Goal: Task Accomplishment & Management: Use online tool/utility

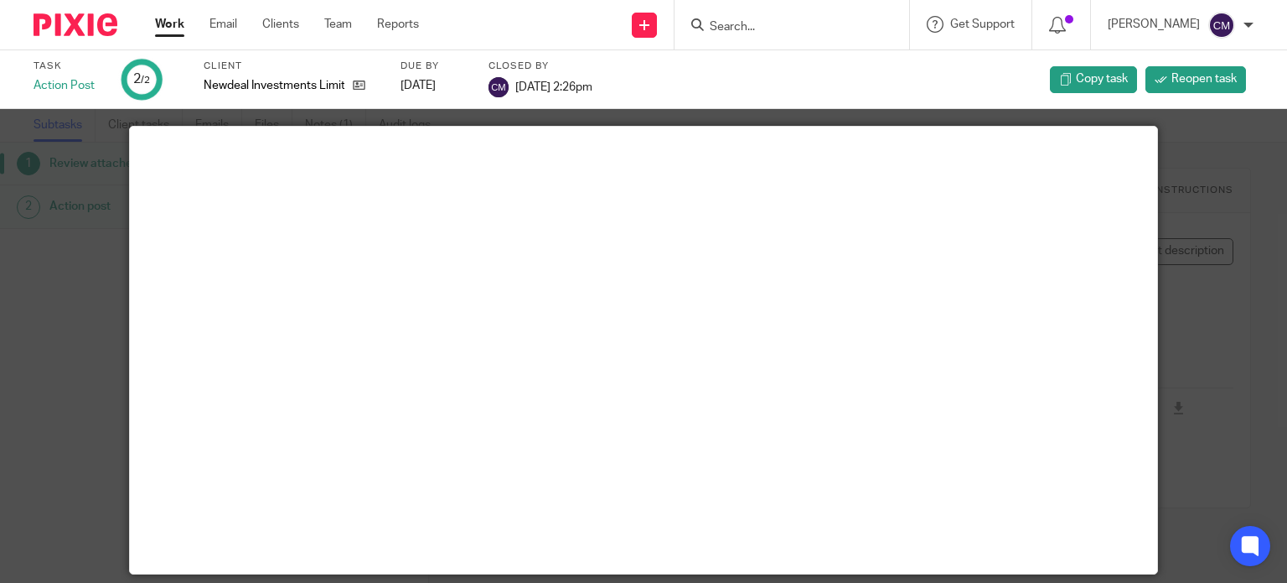
click at [744, 22] on input "Search" at bounding box center [783, 27] width 151 height 15
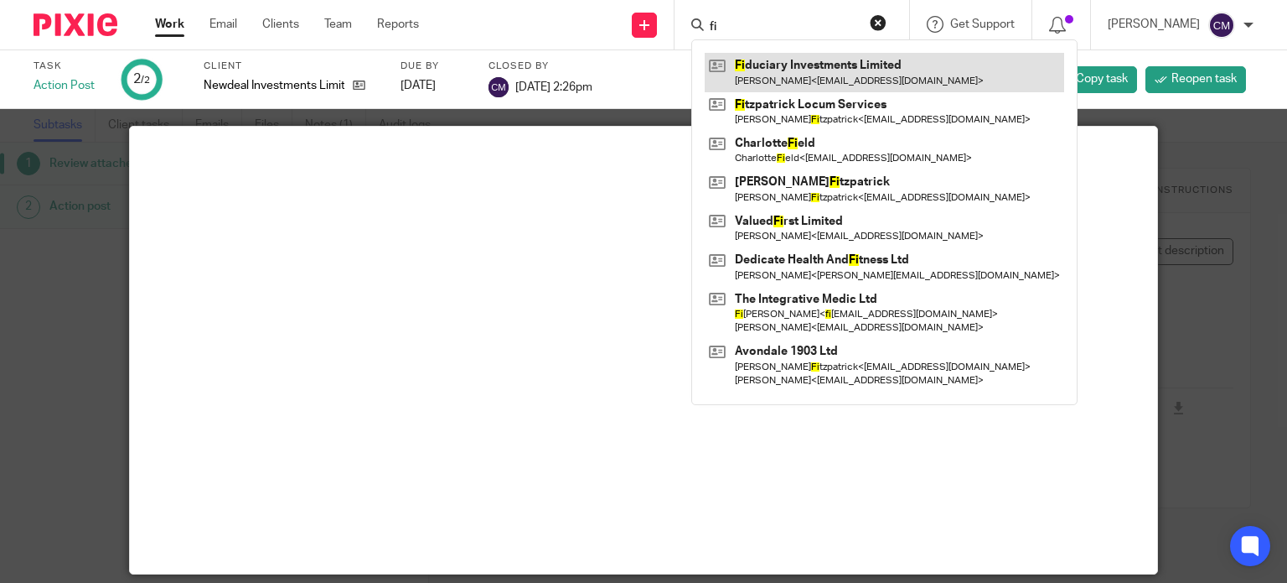
type input "fi"
click at [799, 58] on link at bounding box center [885, 72] width 360 height 39
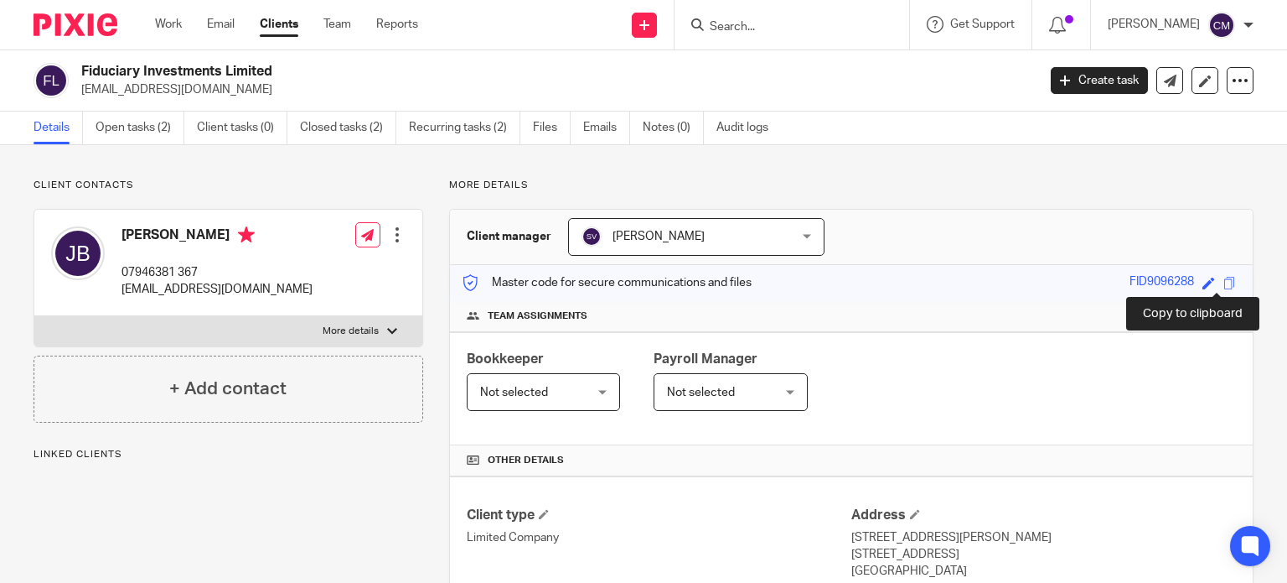
click at [1224, 287] on span at bounding box center [1230, 283] width 13 height 13
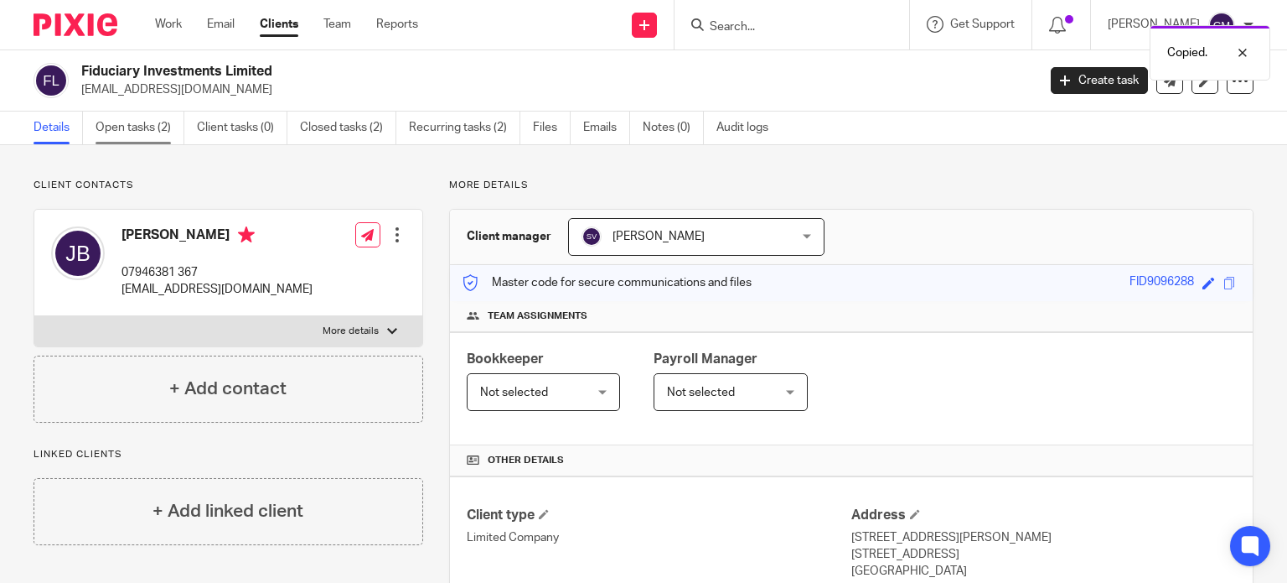
click at [130, 130] on link "Open tasks (2)" at bounding box center [140, 127] width 89 height 33
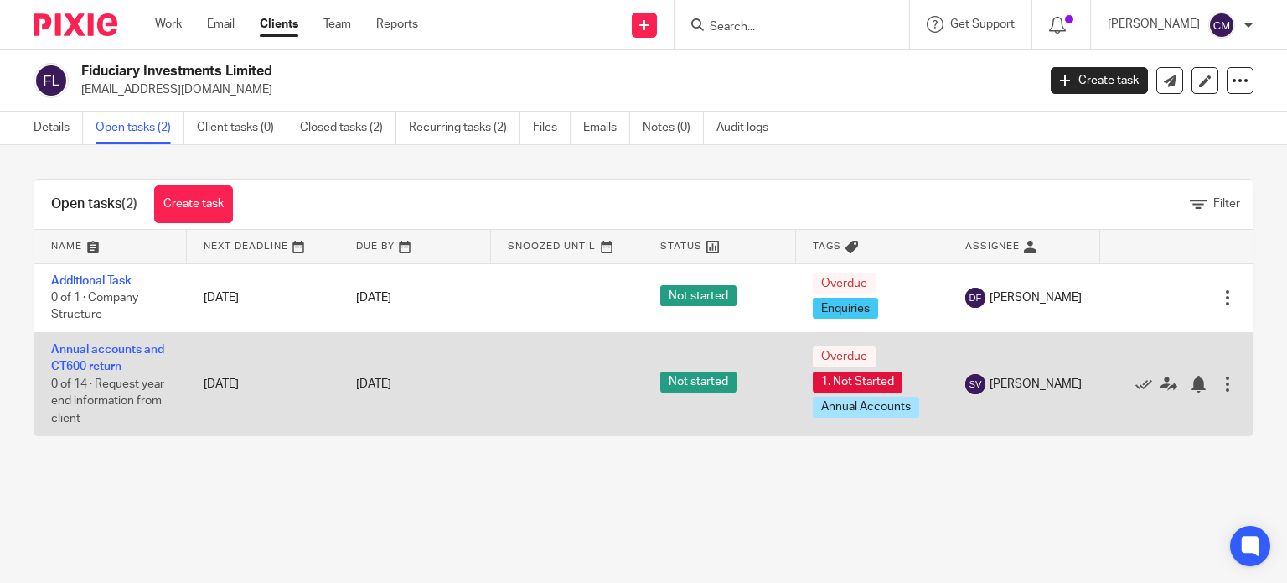
click at [92, 360] on td "Annual accounts and CT600 return 0 of 14 · Request year end information from cl…" at bounding box center [110, 383] width 153 height 103
click at [92, 348] on link "Annual accounts and CT600 return" at bounding box center [107, 358] width 113 height 28
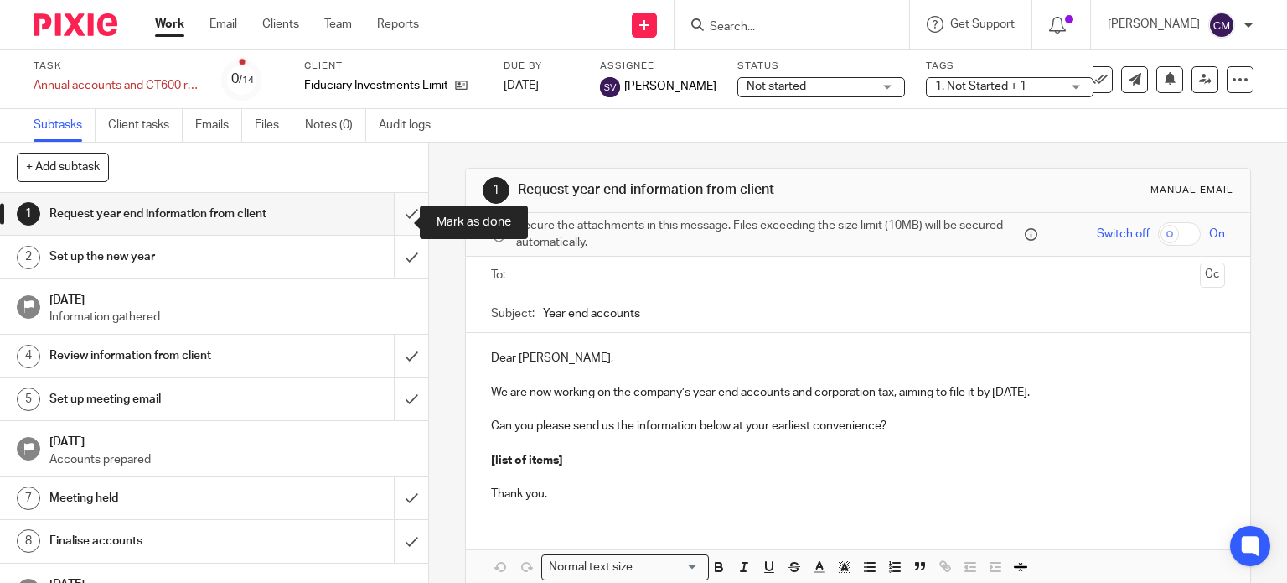
click at [399, 217] on input "submit" at bounding box center [214, 214] width 428 height 42
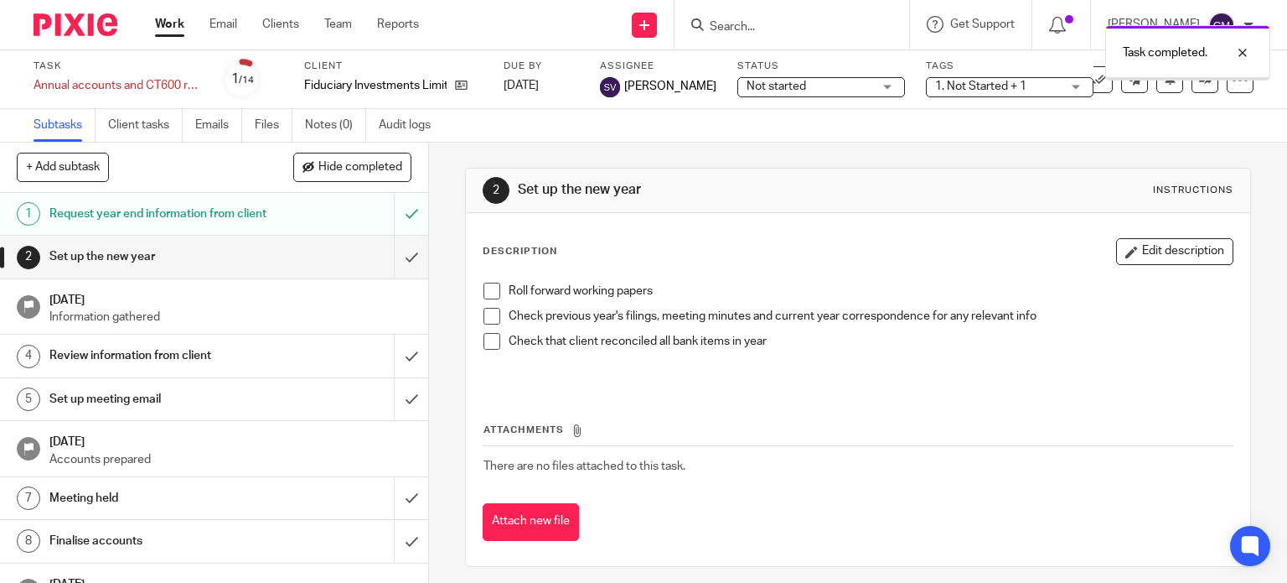
click at [393, 269] on input "submit" at bounding box center [214, 257] width 428 height 42
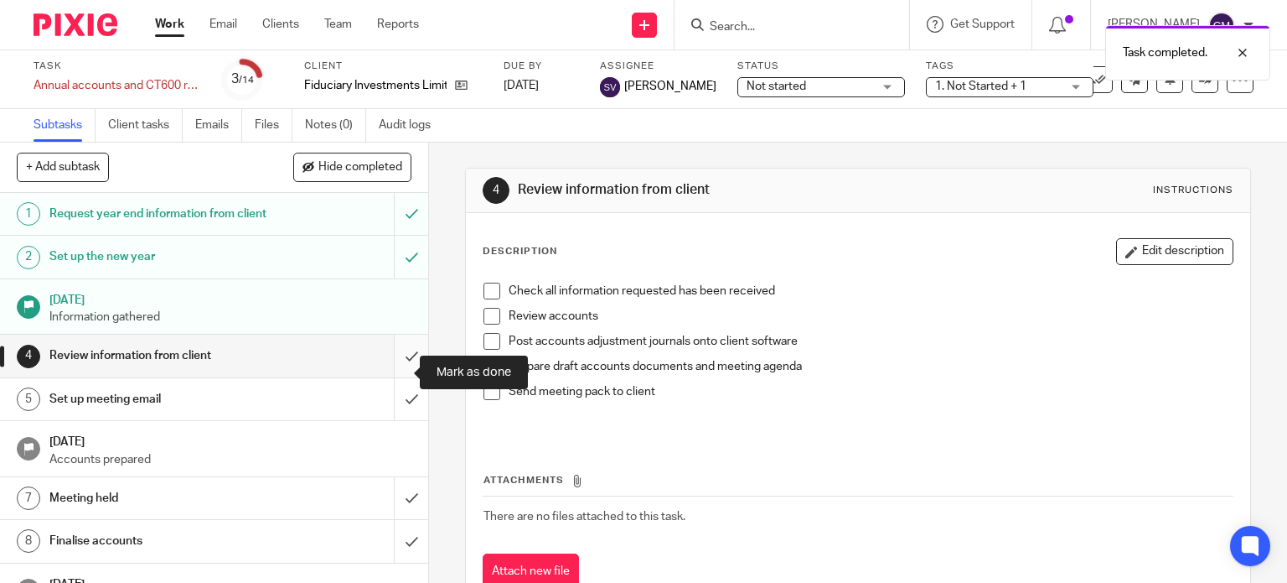
click at [394, 376] on input "submit" at bounding box center [214, 355] width 428 height 42
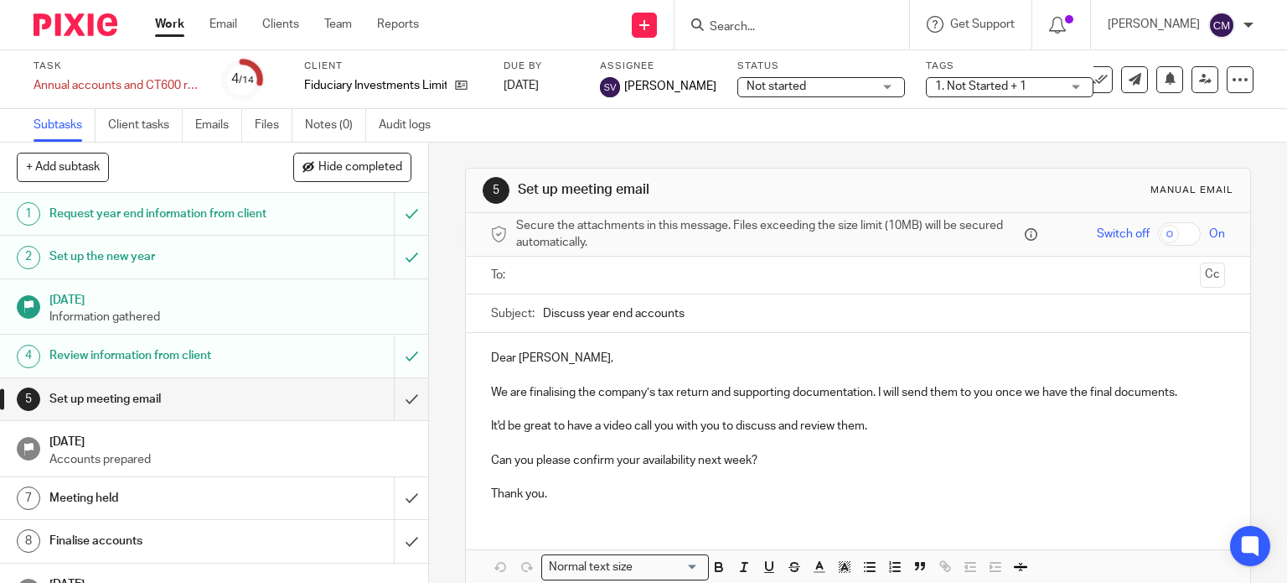
click at [391, 417] on input "submit" at bounding box center [214, 399] width 428 height 42
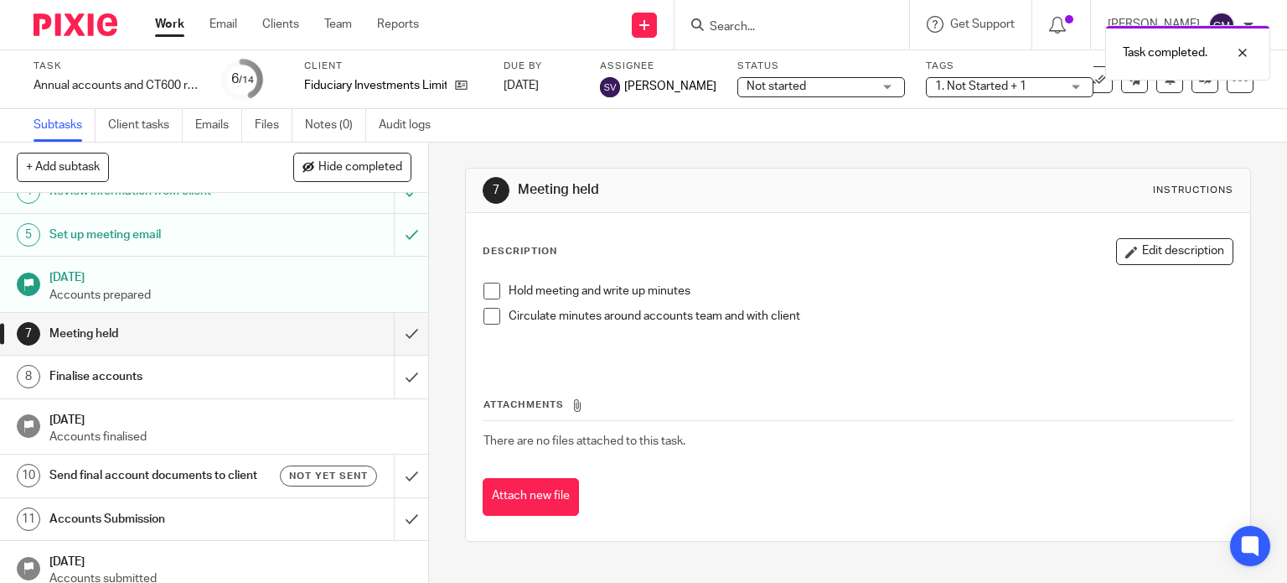
scroll to position [168, 0]
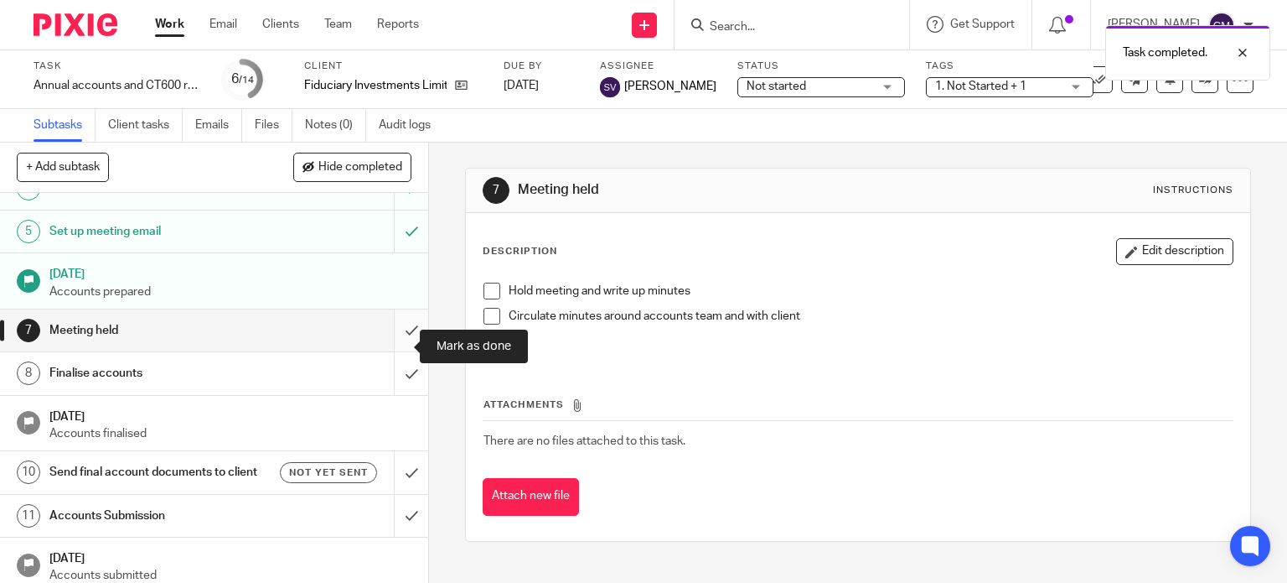
click at [393, 349] on input "submit" at bounding box center [214, 330] width 428 height 42
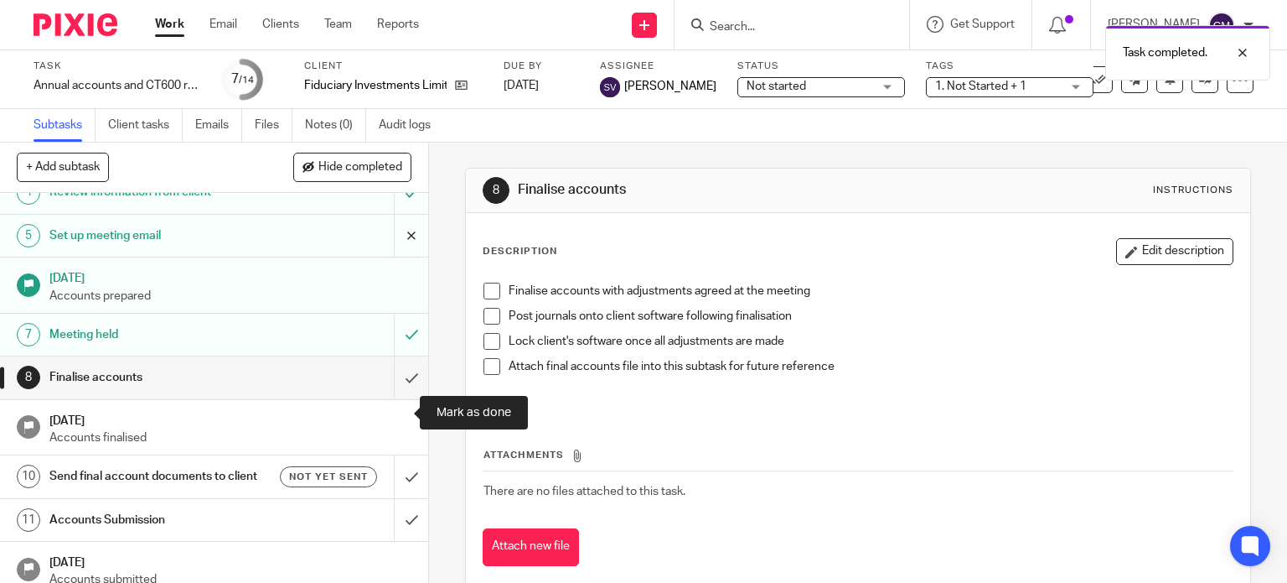
scroll to position [251, 0]
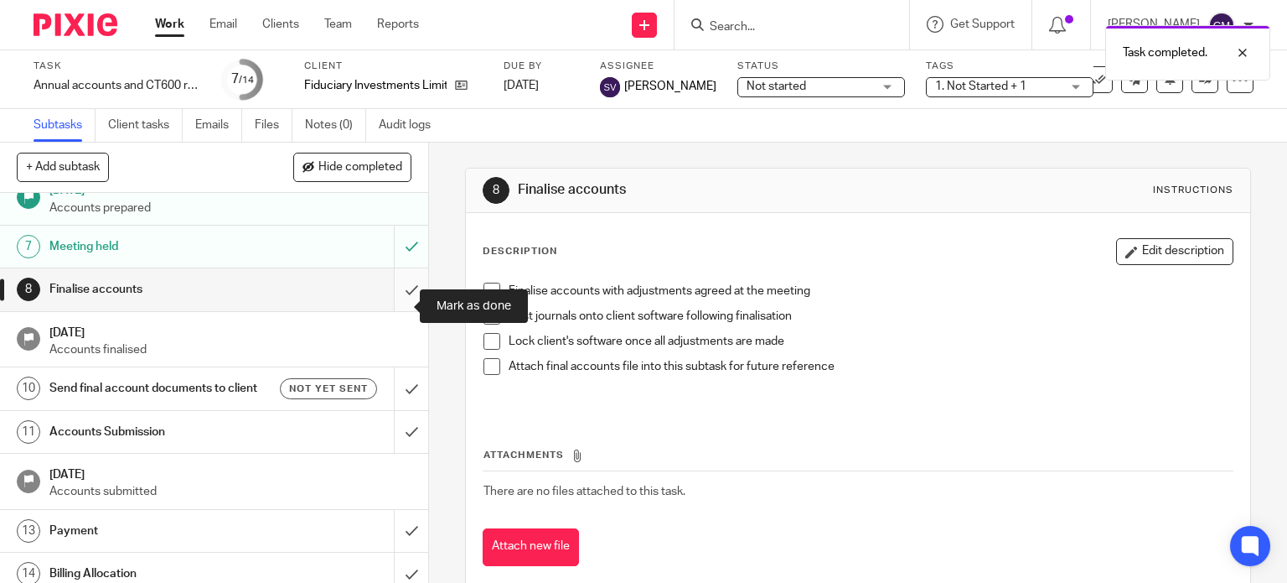
click at [398, 303] on input "submit" at bounding box center [214, 289] width 428 height 42
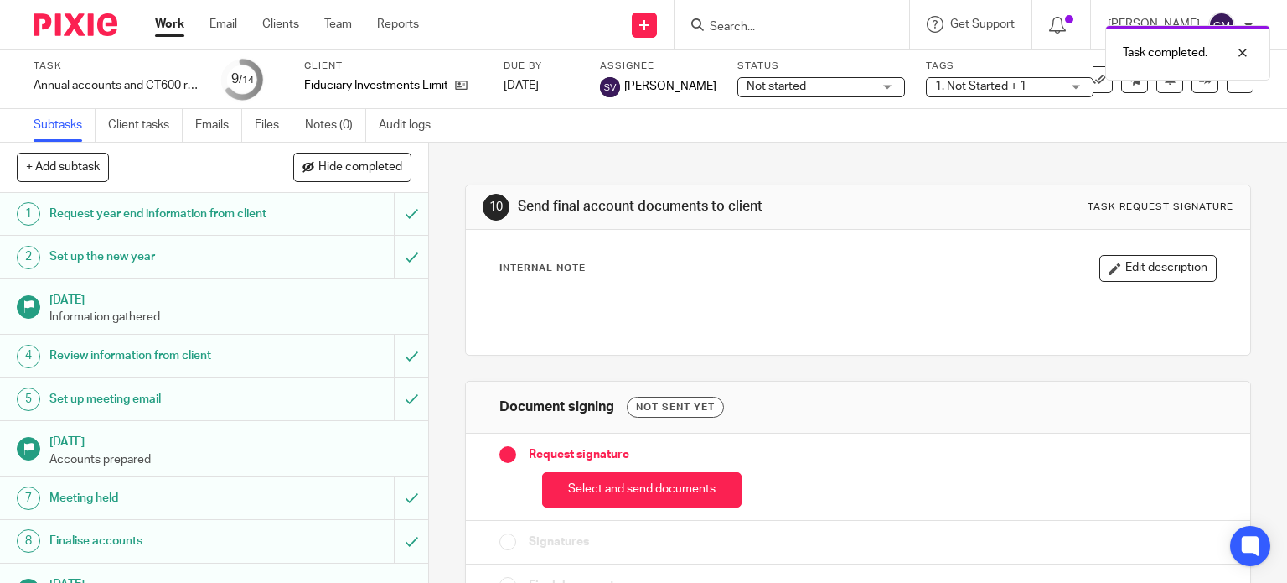
click at [588, 484] on button "Select and send documents" at bounding box center [641, 490] width 199 height 36
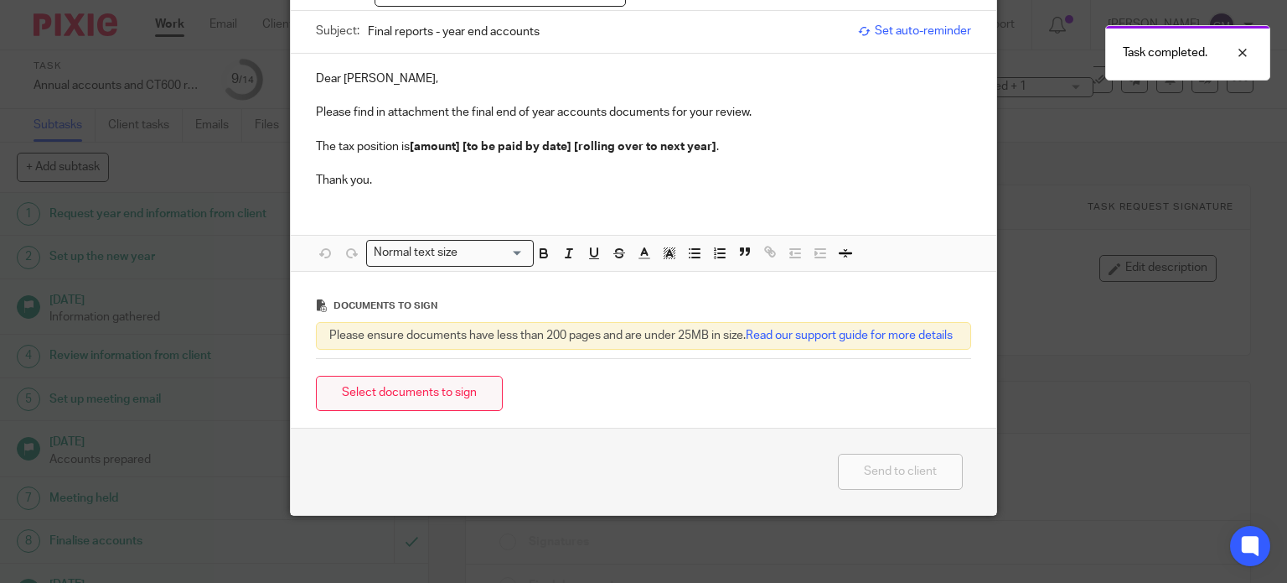
scroll to position [167, 0]
click at [439, 392] on button "Select documents to sign" at bounding box center [409, 393] width 187 height 36
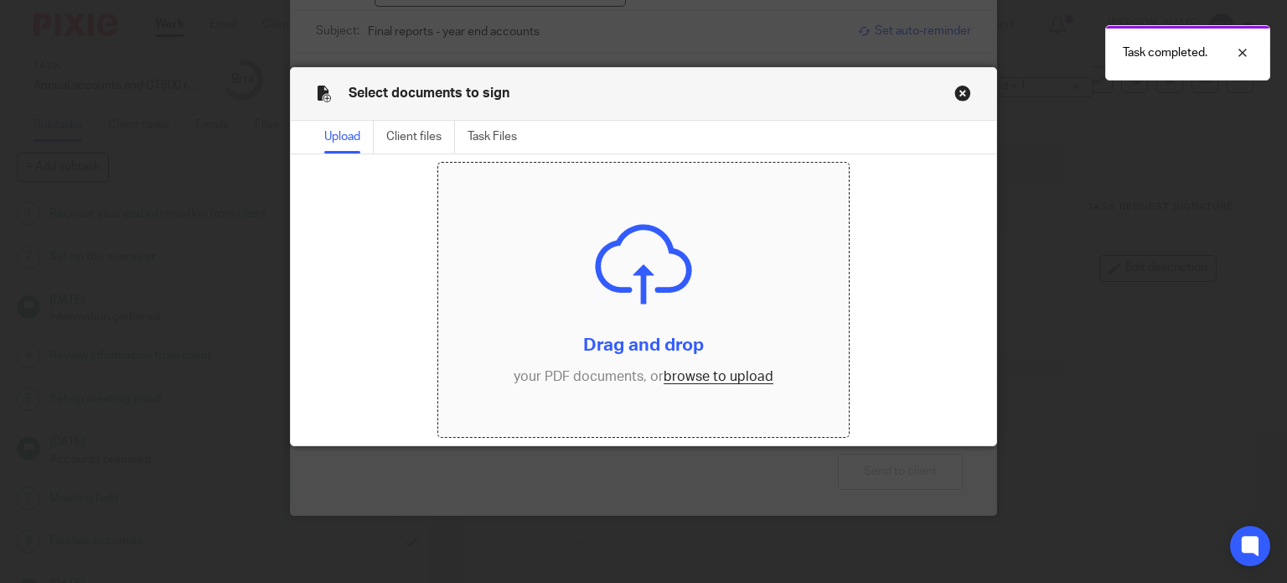
click at [698, 375] on input "file" at bounding box center [643, 300] width 411 height 274
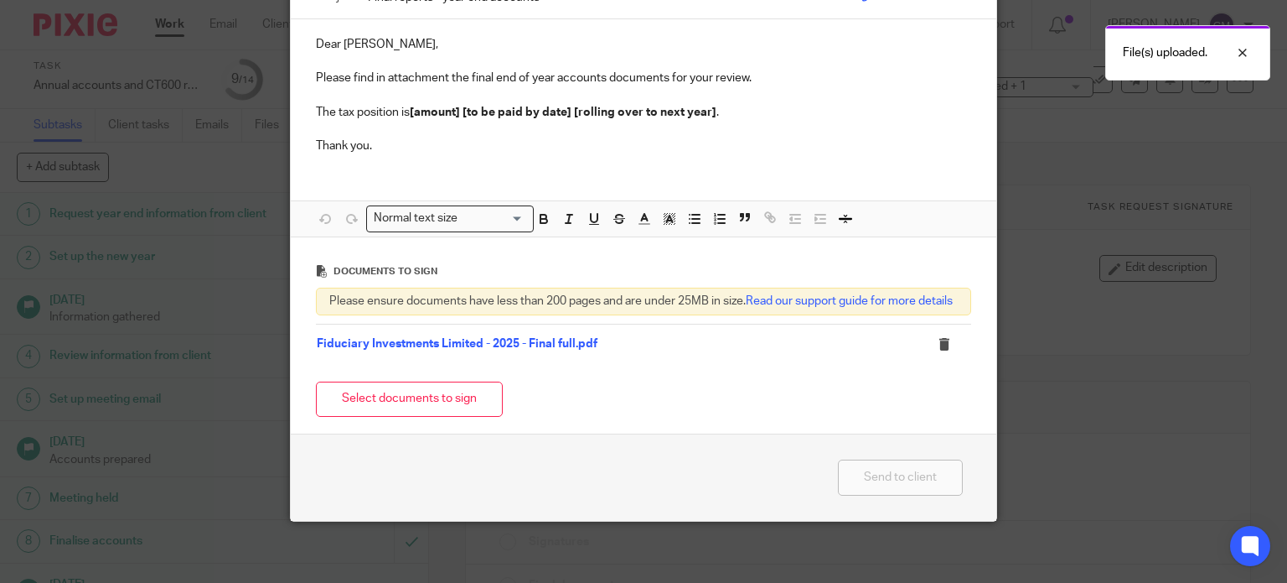
scroll to position [207, 0]
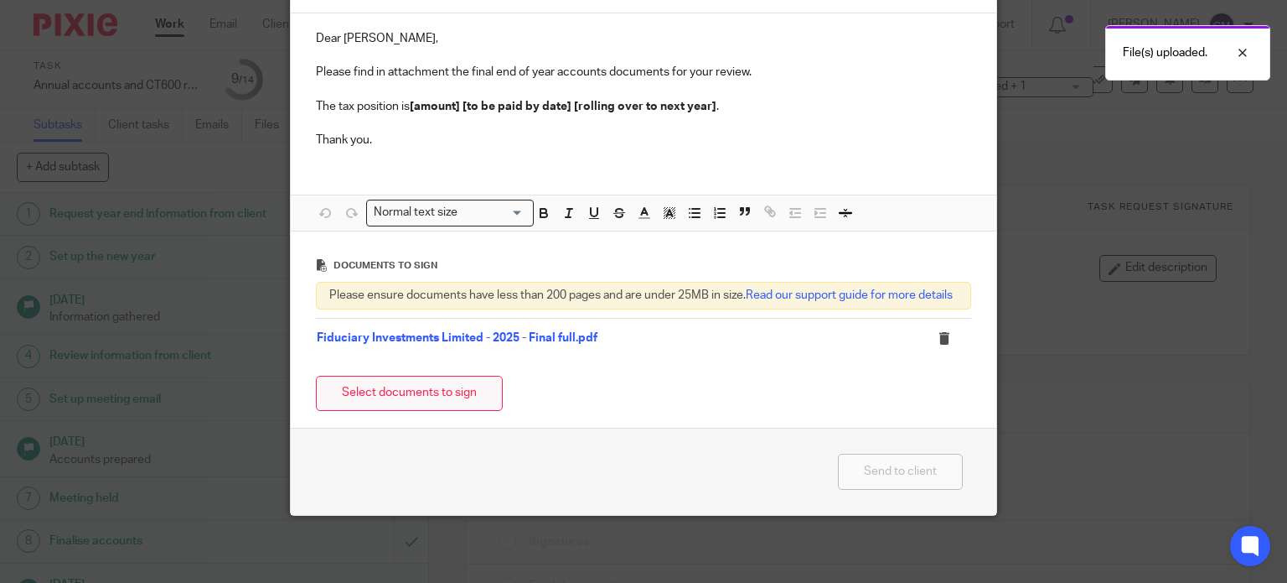
click at [484, 401] on button "Select documents to sign" at bounding box center [409, 393] width 187 height 36
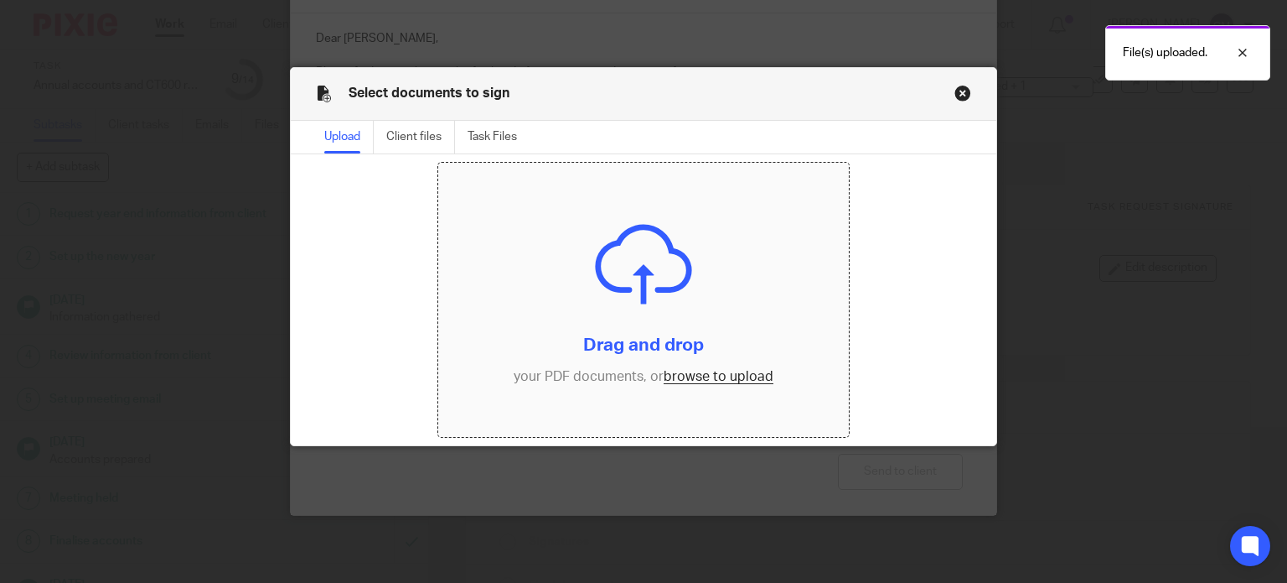
click at [704, 368] on input "file" at bounding box center [643, 300] width 411 height 274
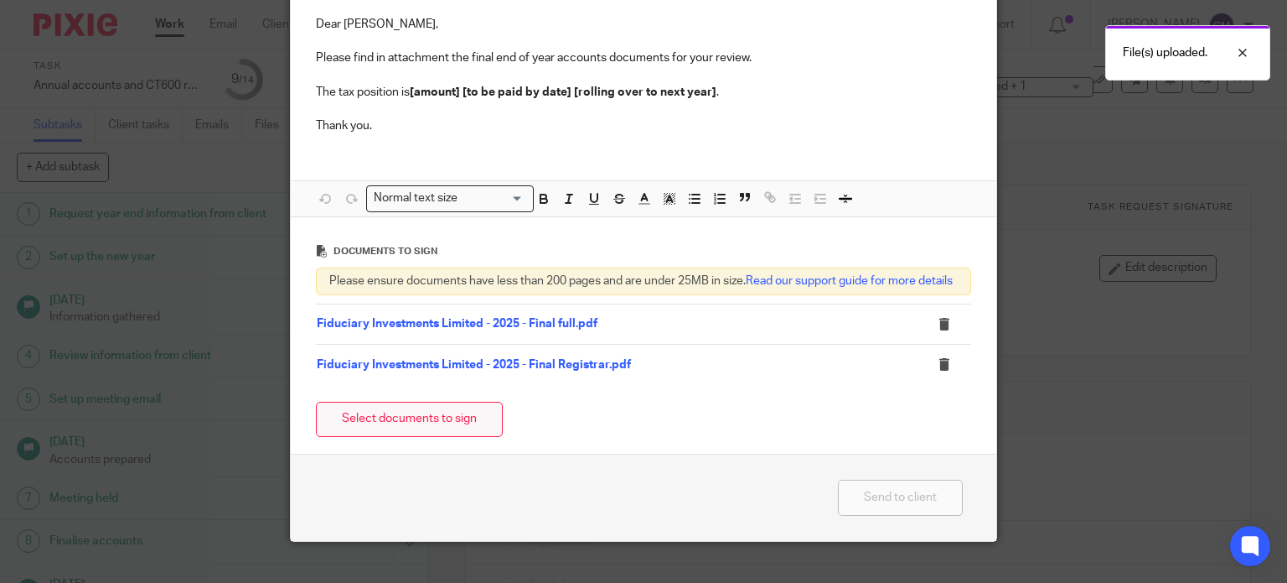
click at [446, 434] on button "Select documents to sign" at bounding box center [409, 419] width 187 height 36
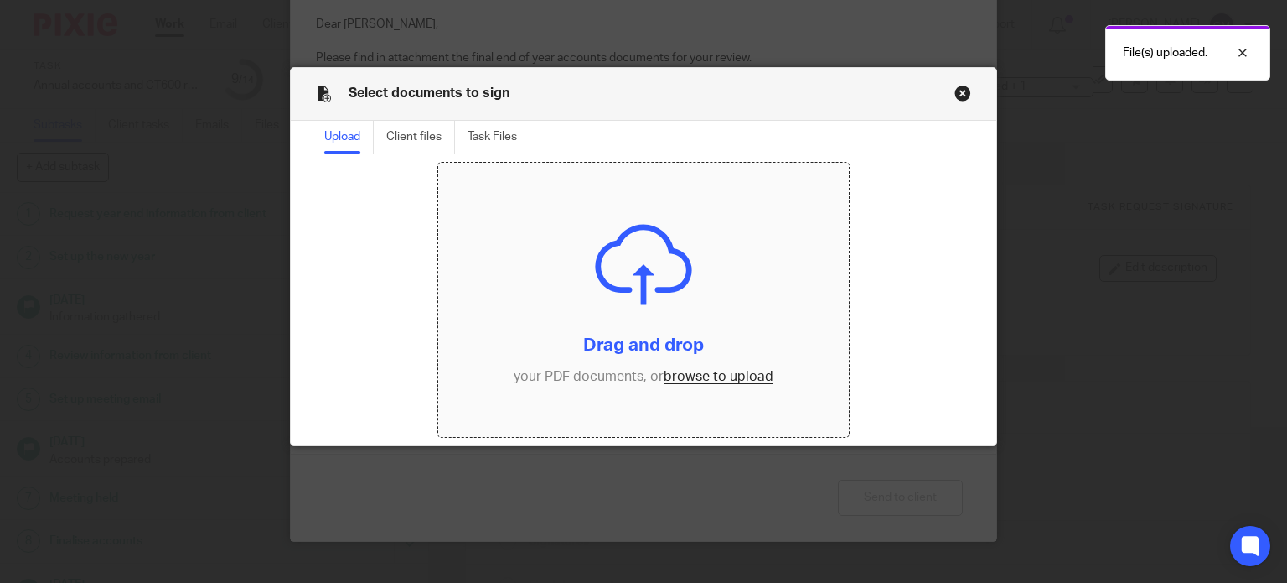
click at [678, 378] on input "file" at bounding box center [643, 300] width 411 height 274
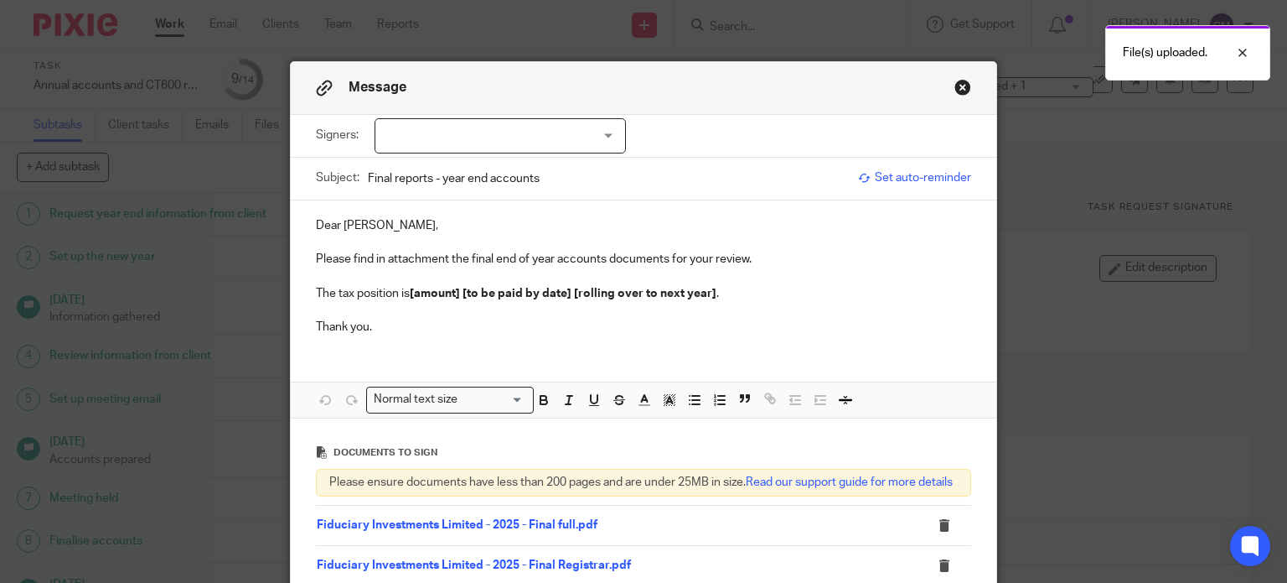
scroll to position [0, 0]
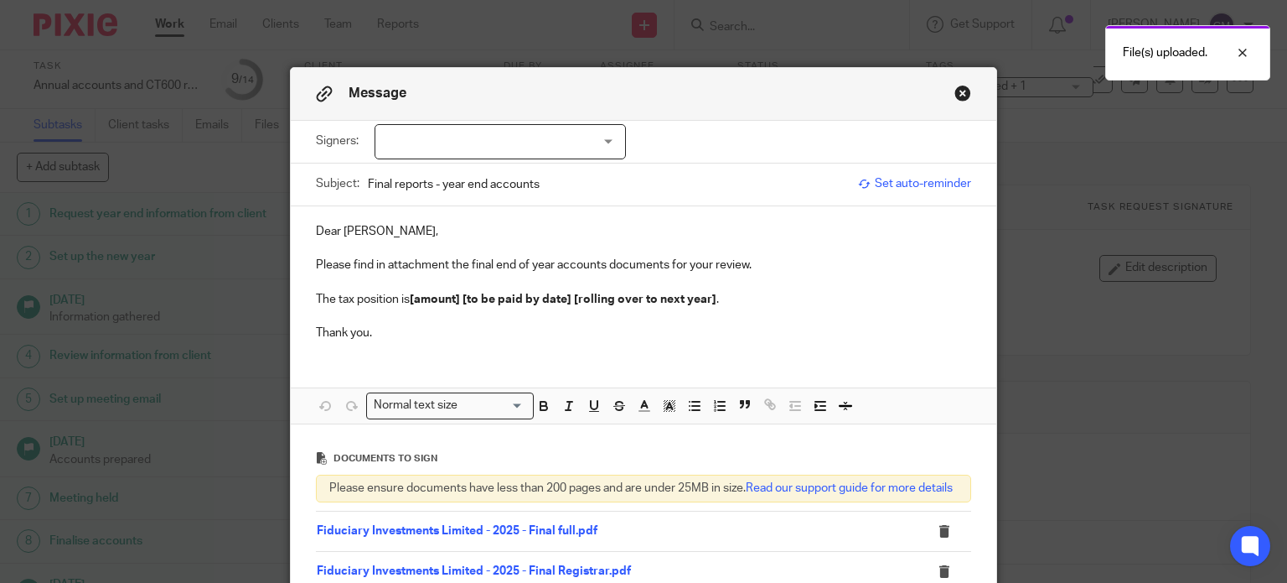
click at [791, 262] on p "Please find in attachment the final end of year accounts documents for your rev…" at bounding box center [644, 264] width 656 height 17
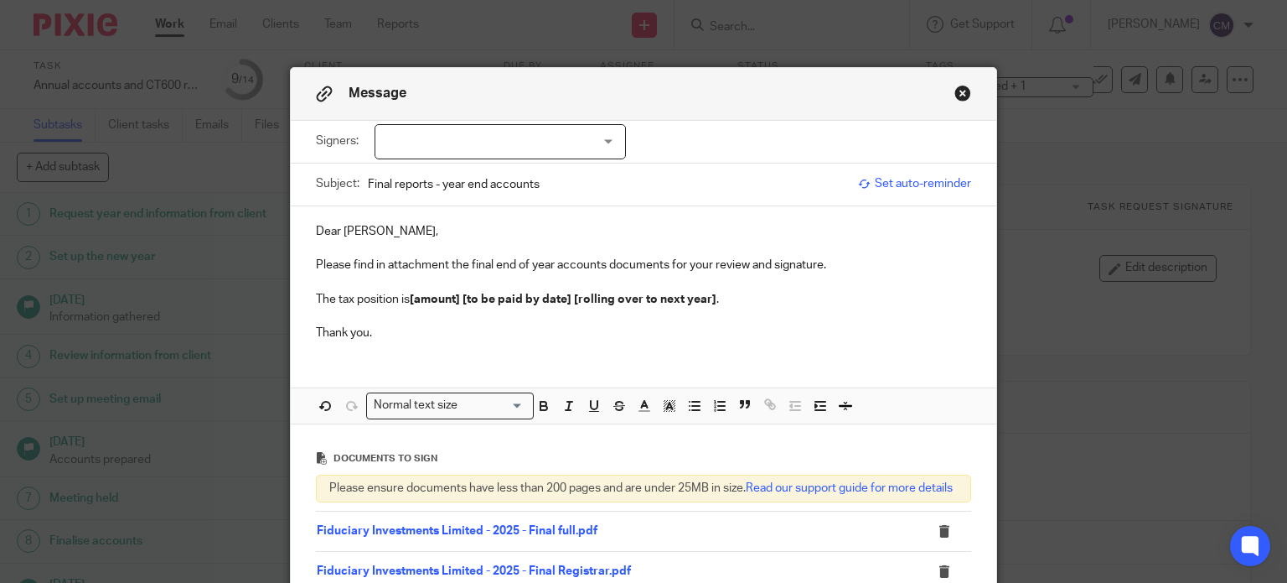
click at [502, 147] on div at bounding box center [500, 141] width 251 height 35
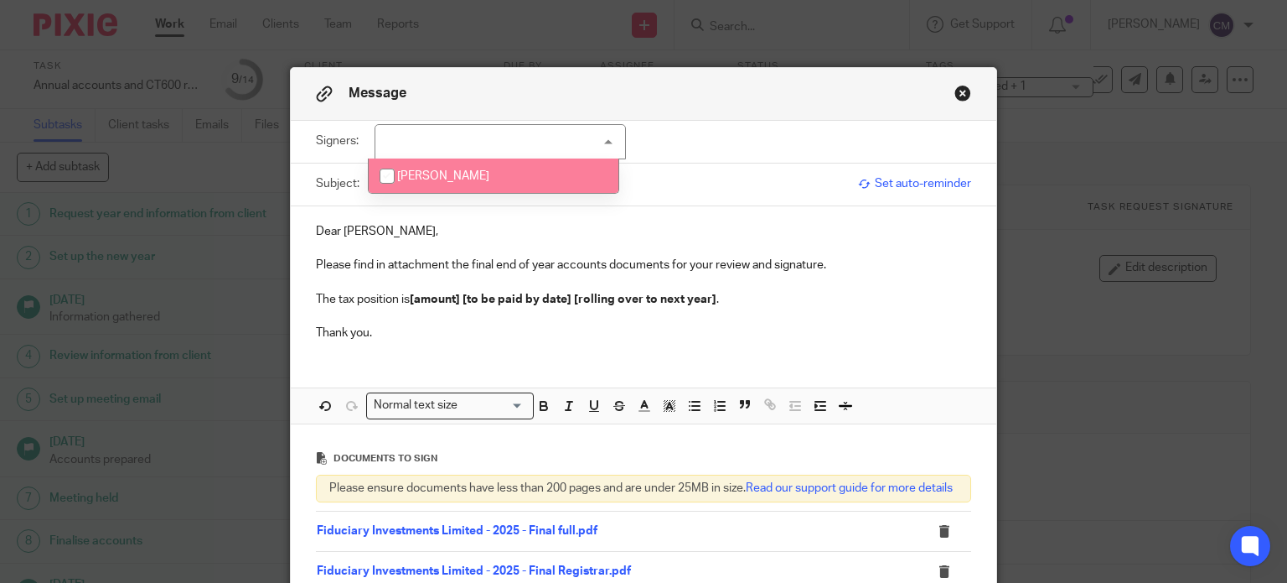
click at [478, 180] on li "Jagdip Bhathal" at bounding box center [494, 175] width 250 height 34
checkbox input "true"
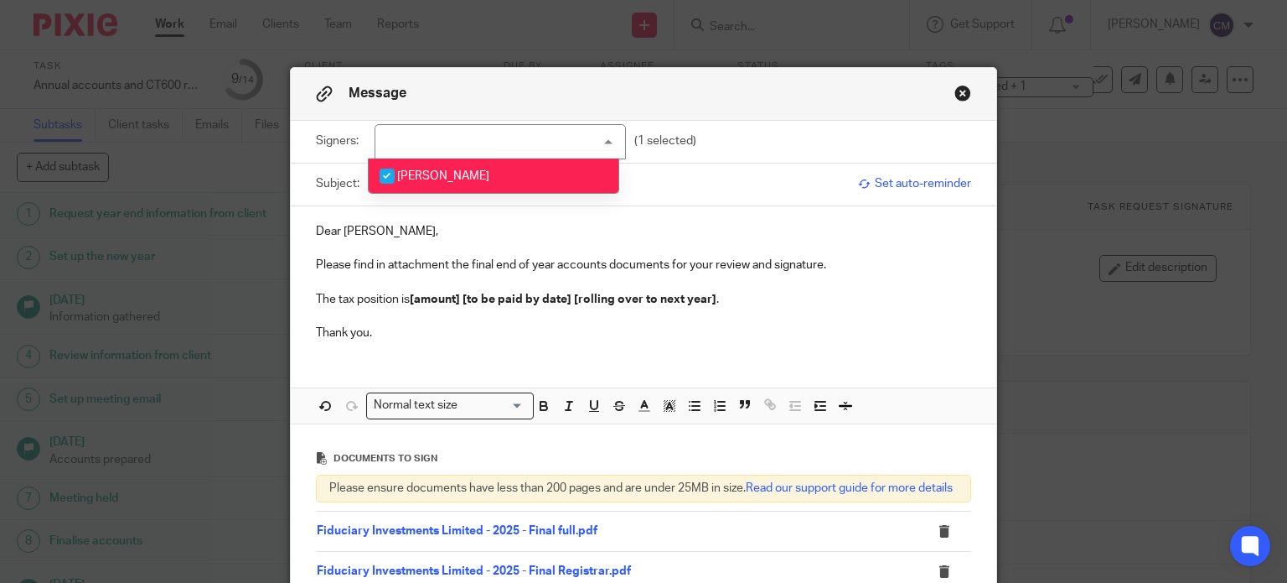
click at [841, 264] on p "Please find in attachment the final end of year accounts documents for your rev…" at bounding box center [644, 264] width 656 height 17
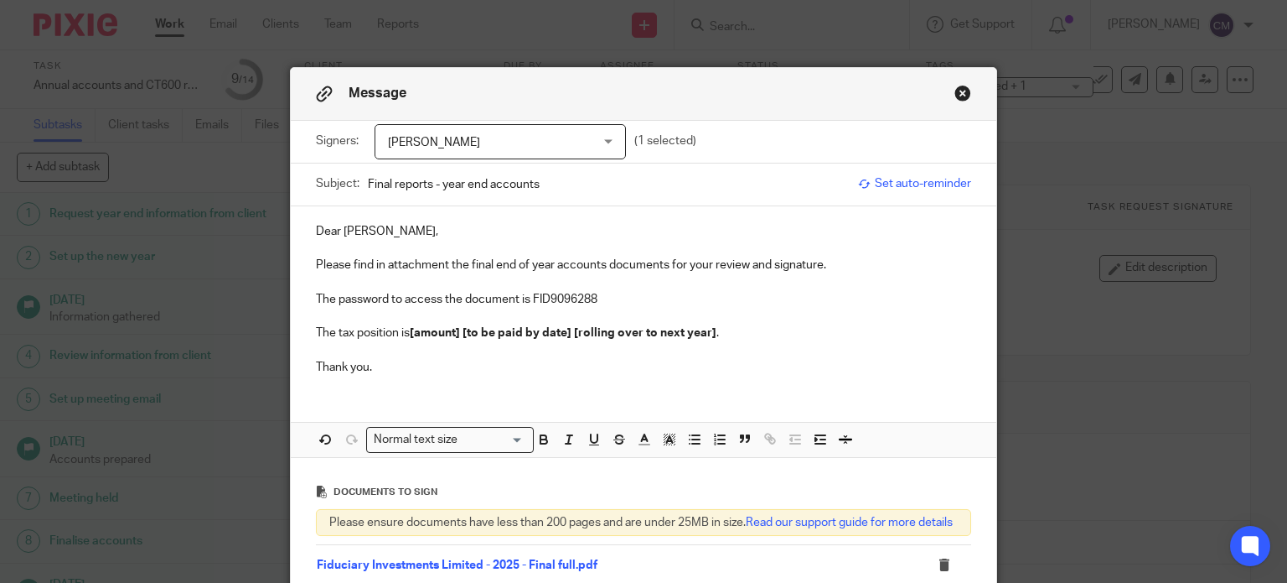
scroll to position [84, 0]
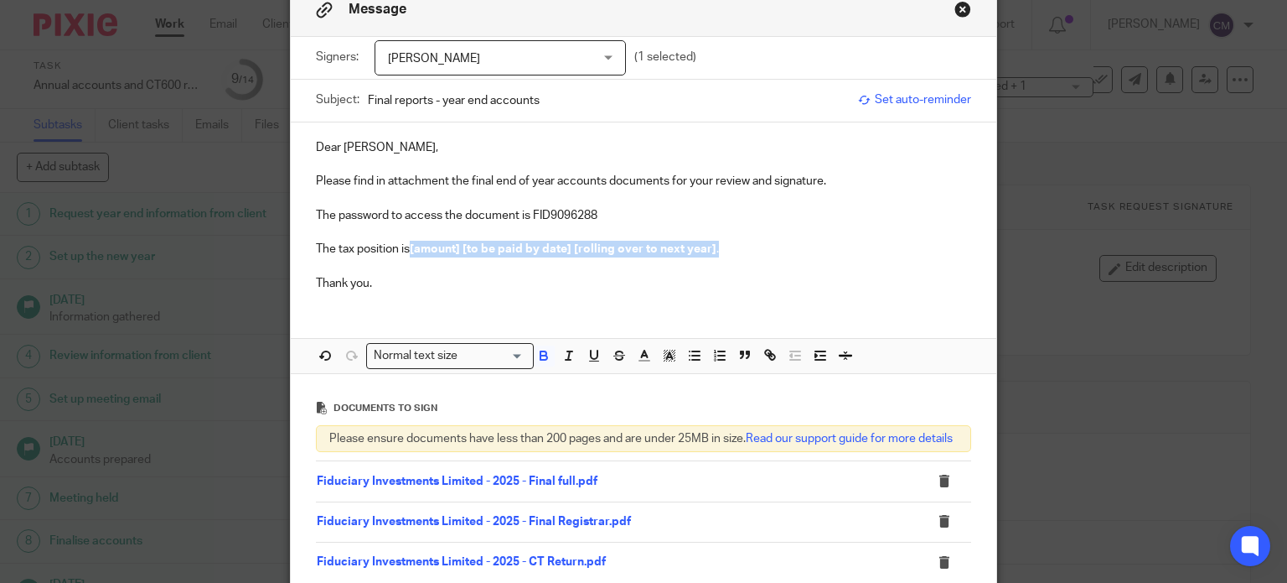
drag, startPoint x: 407, startPoint y: 248, endPoint x: 758, endPoint y: 246, distance: 351.2
click at [759, 246] on p "The tax position is [amount] [to be paid by date] [rolling over to next year] ." at bounding box center [644, 249] width 656 height 17
click at [352, 313] on div "Dear Jagdip, Please find in attachment the final end of year accounts documents…" at bounding box center [644, 247] width 707 height 251
click at [346, 298] on div "Dear Jagdip, Please find in attachment the final end of year accounts documents…" at bounding box center [644, 213] width 707 height 182
click at [378, 280] on p "Thank you." at bounding box center [644, 283] width 656 height 17
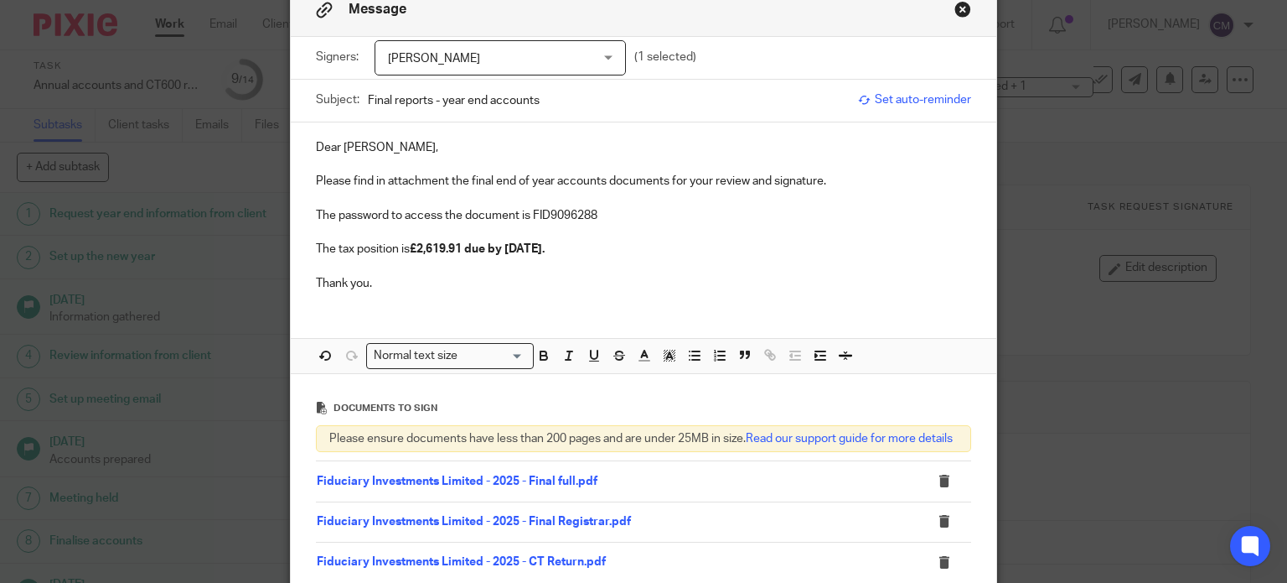
click at [352, 308] on div "Dear Jagdip, Please find in attachment the final end of year accounts documents…" at bounding box center [644, 247] width 707 height 251
click at [379, 286] on p "Thank you." at bounding box center [644, 283] width 656 height 17
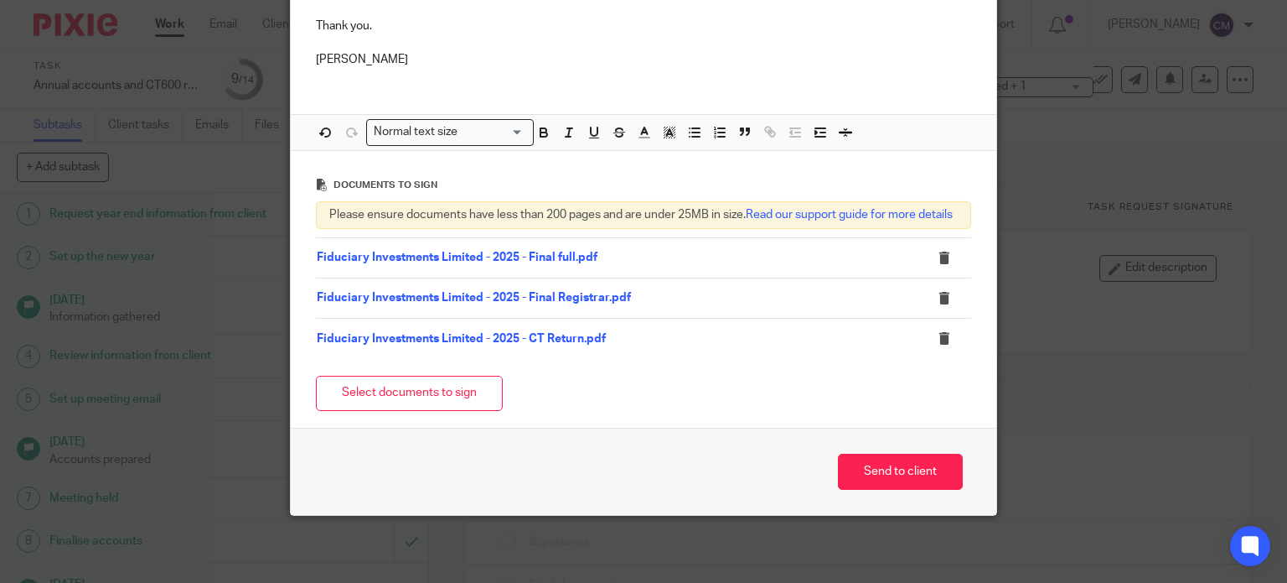
scroll to position [355, 0]
click at [883, 467] on button "Send to client" at bounding box center [900, 471] width 125 height 36
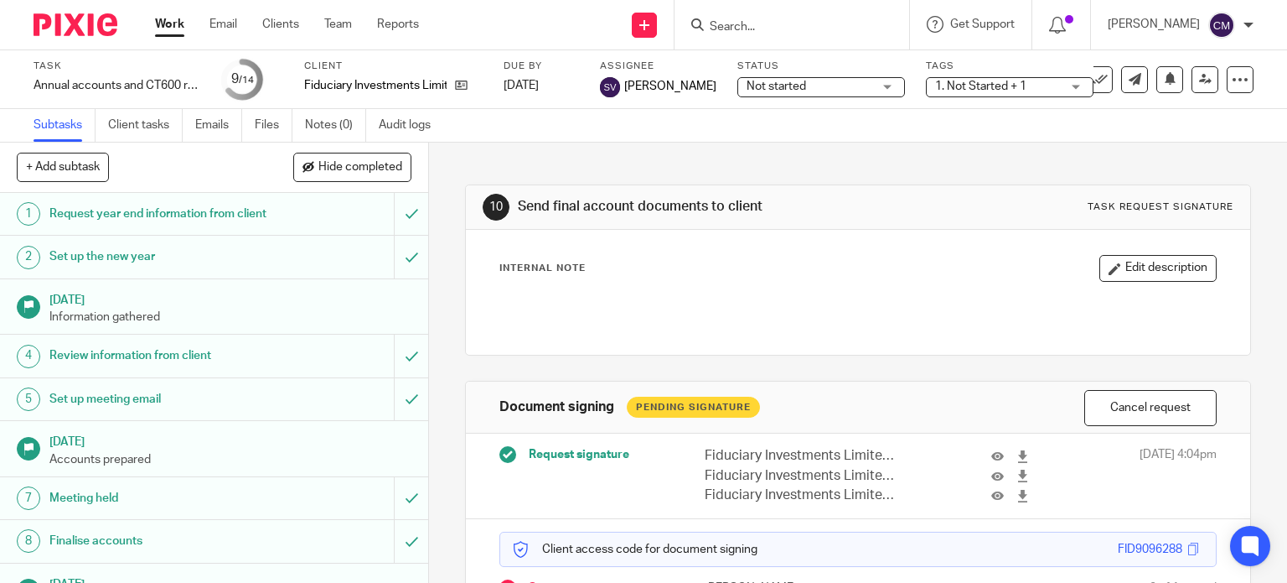
click at [77, 23] on img at bounding box center [76, 24] width 84 height 23
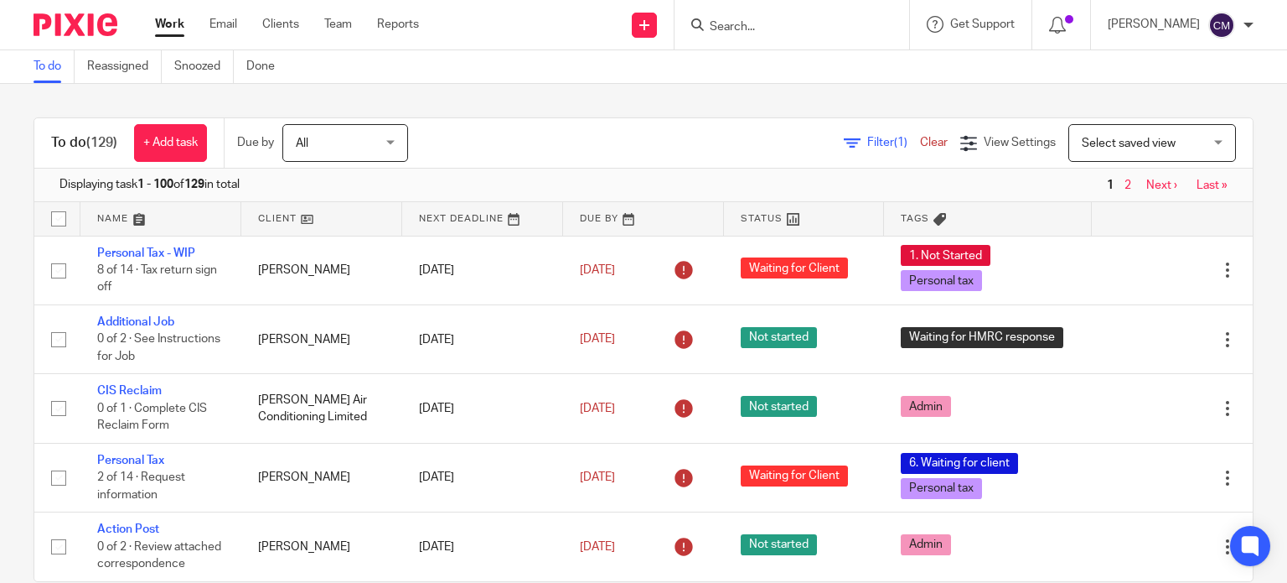
click at [867, 142] on span "Filter (1)" at bounding box center [893, 143] width 53 height 12
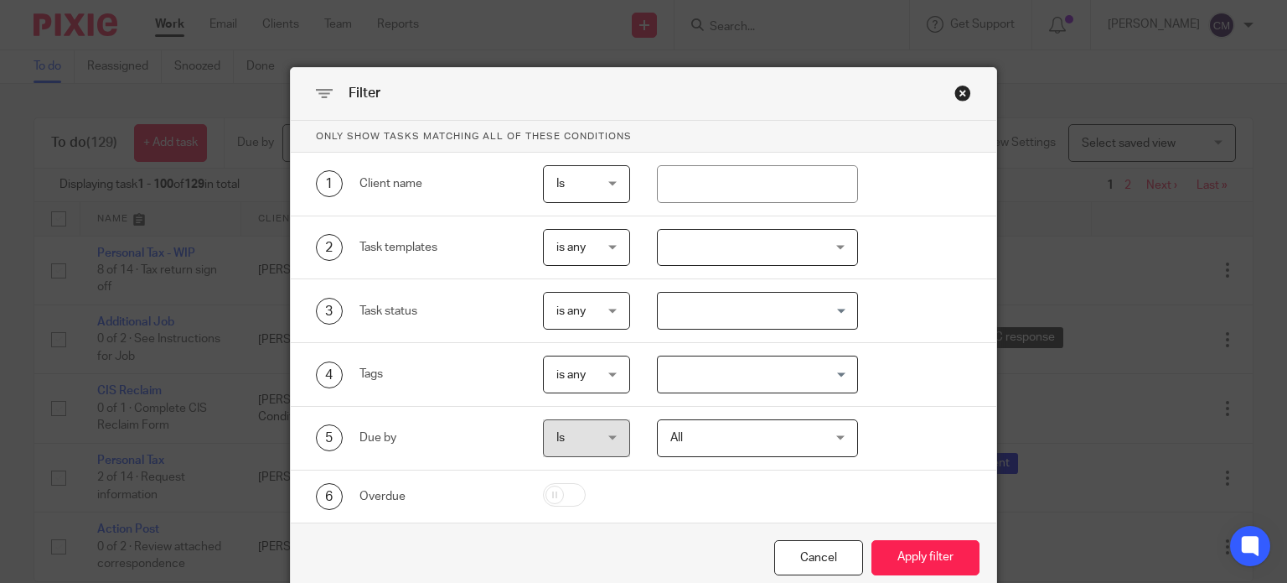
click at [738, 241] on div at bounding box center [757, 248] width 201 height 38
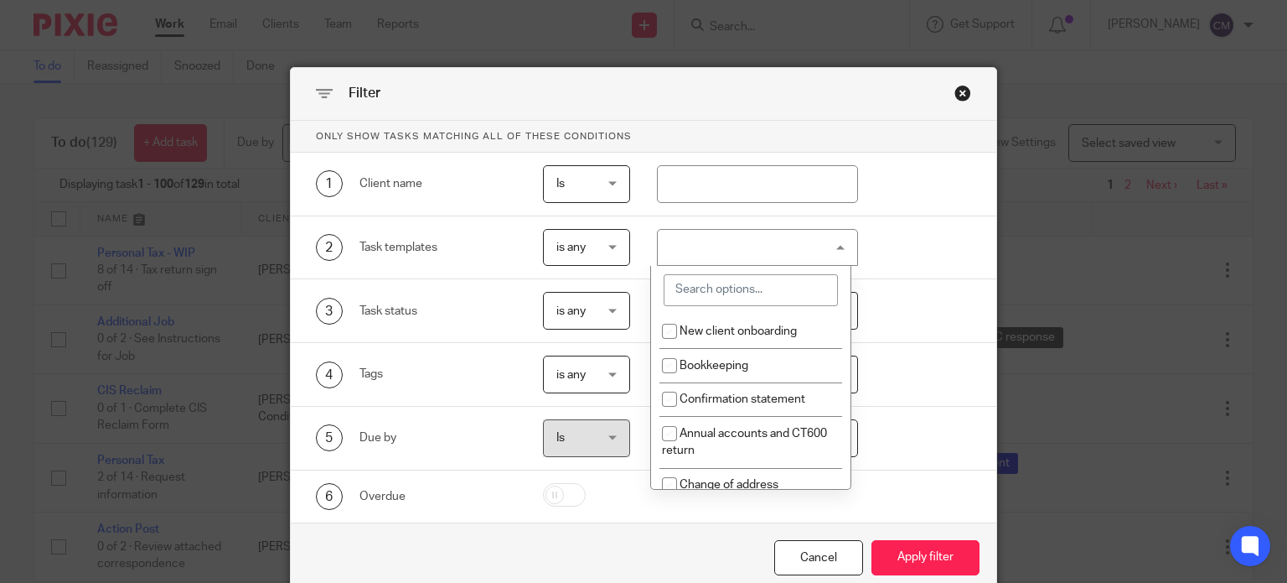
click at [732, 289] on input "search" at bounding box center [751, 290] width 174 height 32
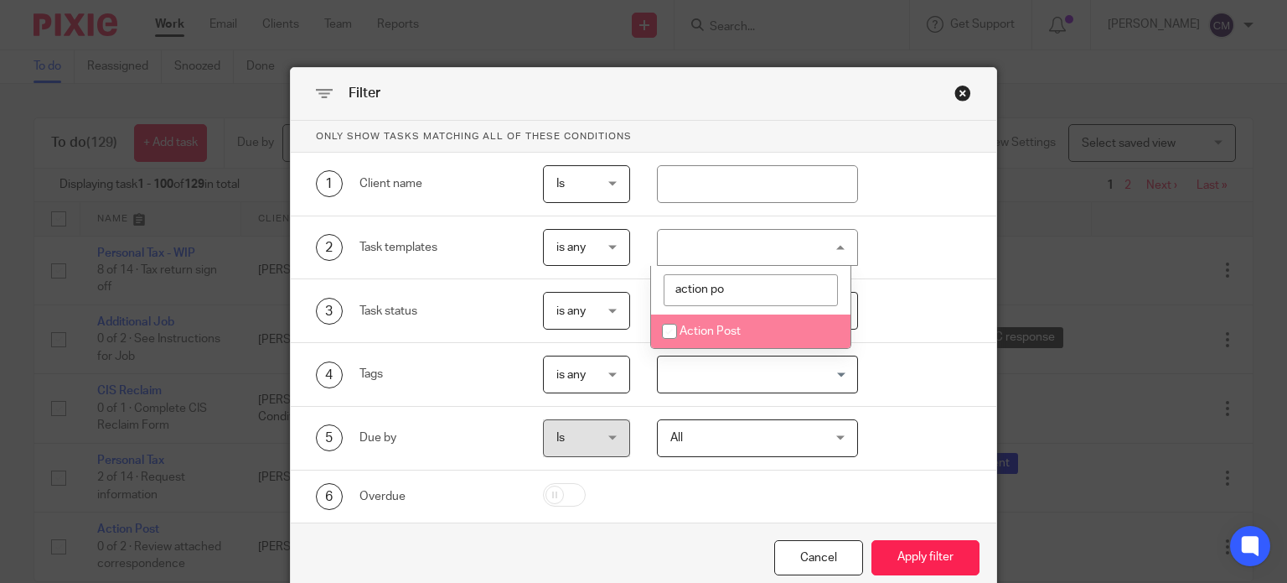
type input "action po"
click at [727, 334] on span "Action Post" at bounding box center [710, 331] width 61 height 12
checkbox input "true"
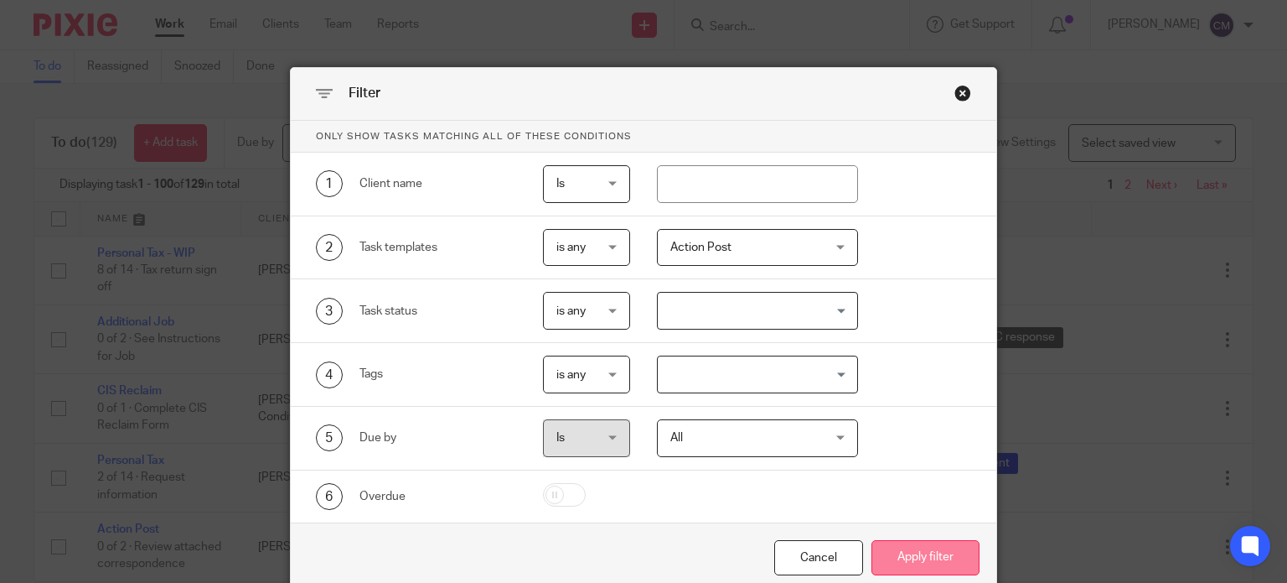
click at [924, 558] on button "Apply filter" at bounding box center [926, 558] width 108 height 36
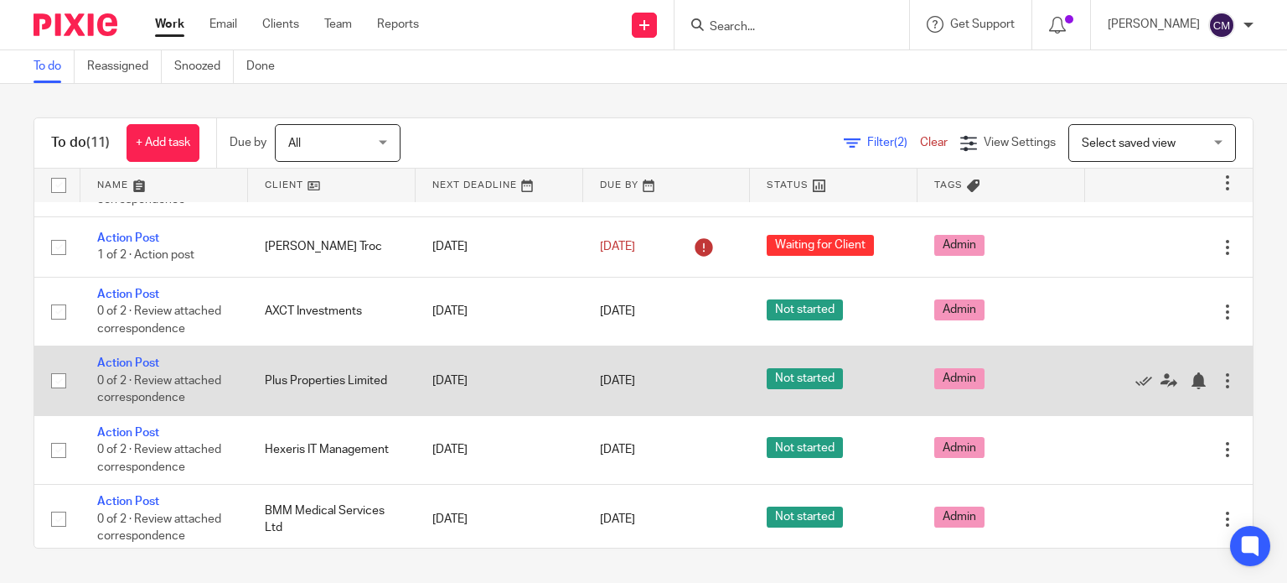
scroll to position [242, 0]
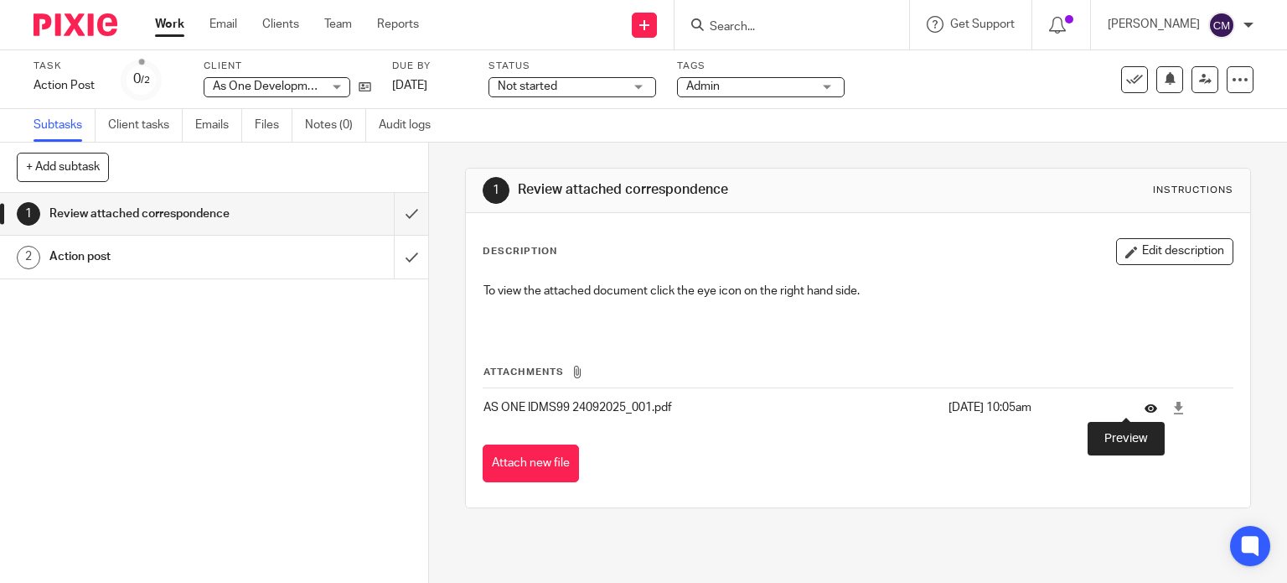
click at [1145, 409] on icon at bounding box center [1151, 407] width 13 height 13
click at [762, 23] on input "Search" at bounding box center [783, 27] width 151 height 15
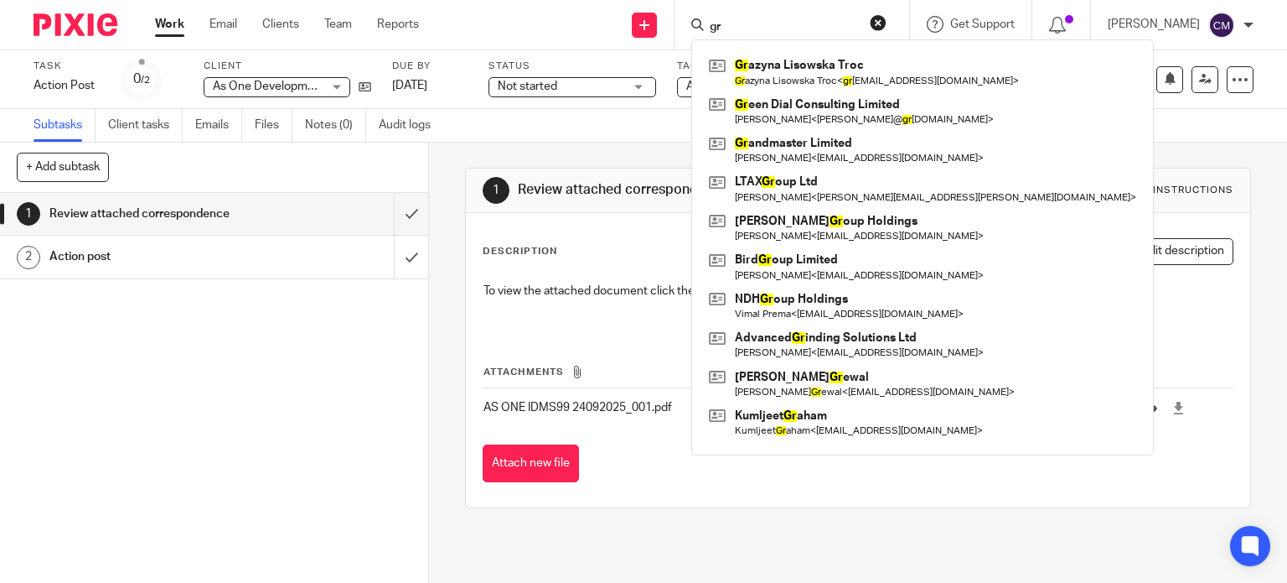
type input "g"
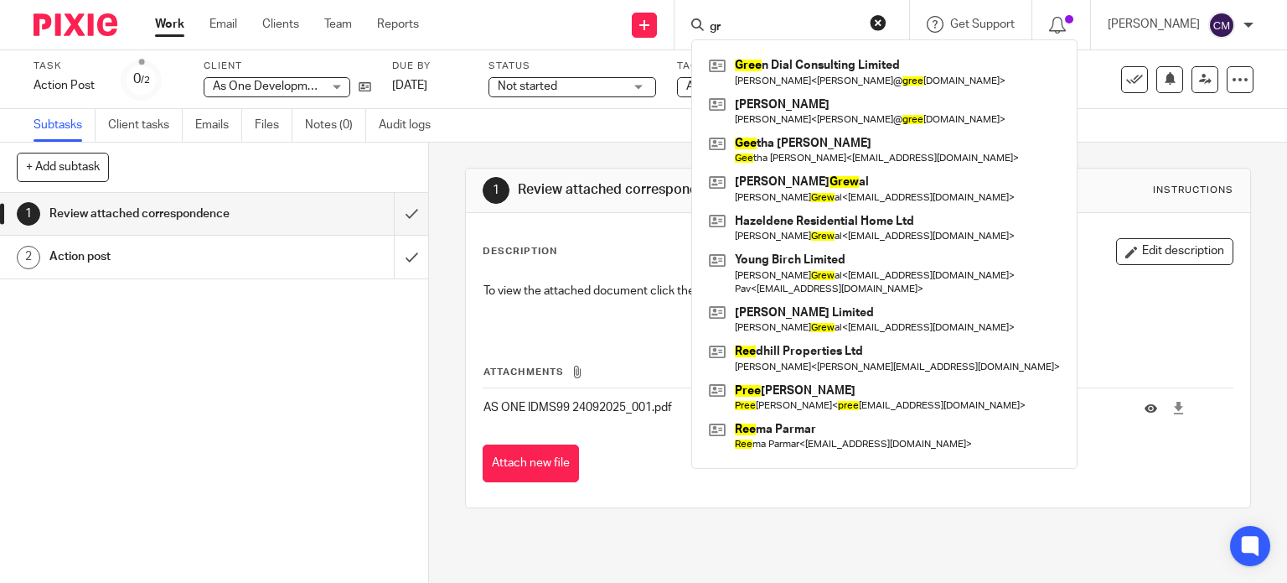
type input "g"
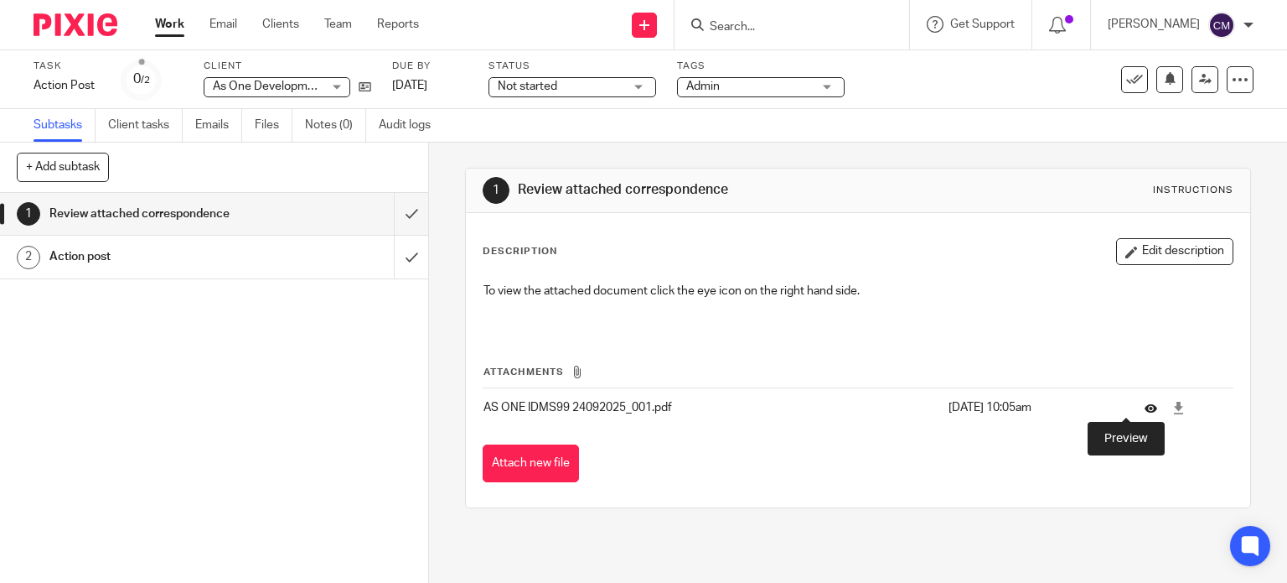
click at [1145, 406] on icon at bounding box center [1151, 407] width 13 height 13
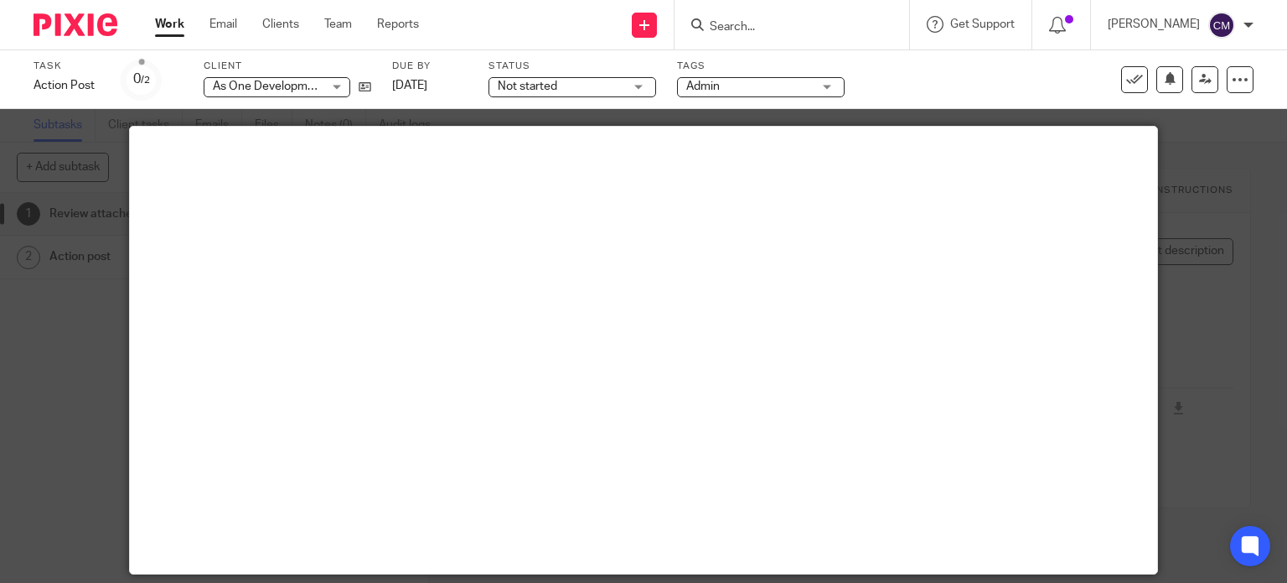
click at [764, 27] on input "Search" at bounding box center [783, 27] width 151 height 15
type input "g"
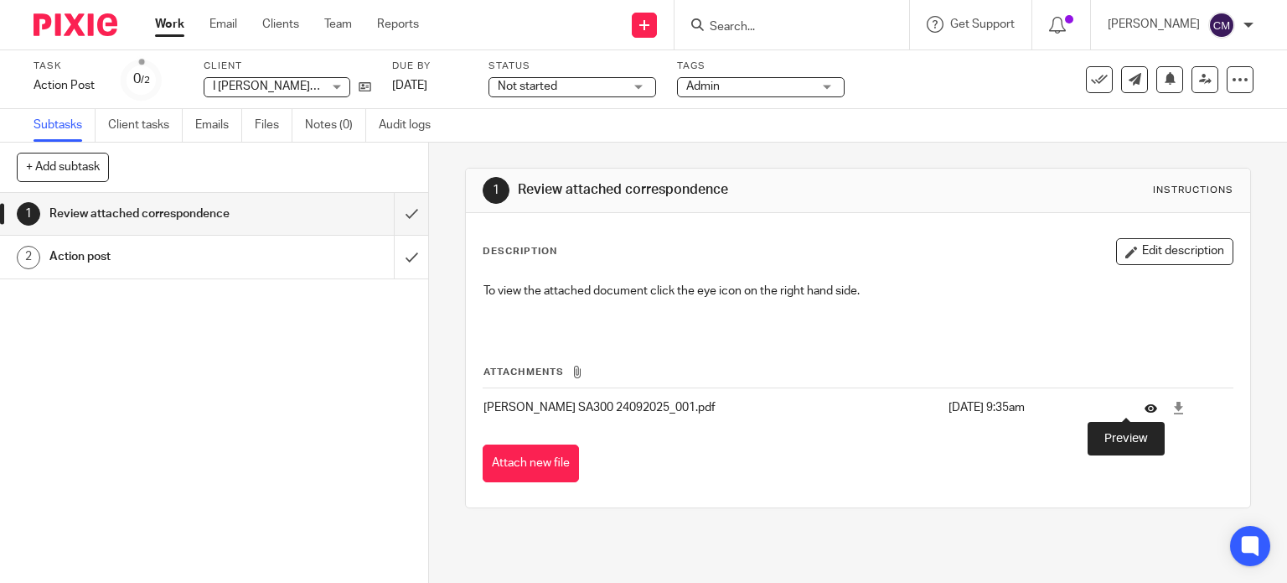
click at [1145, 401] on icon at bounding box center [1151, 407] width 13 height 13
click at [1145, 406] on icon at bounding box center [1151, 407] width 13 height 13
click at [1145, 407] on icon at bounding box center [1151, 407] width 13 height 13
click at [1145, 406] on icon at bounding box center [1151, 407] width 13 height 13
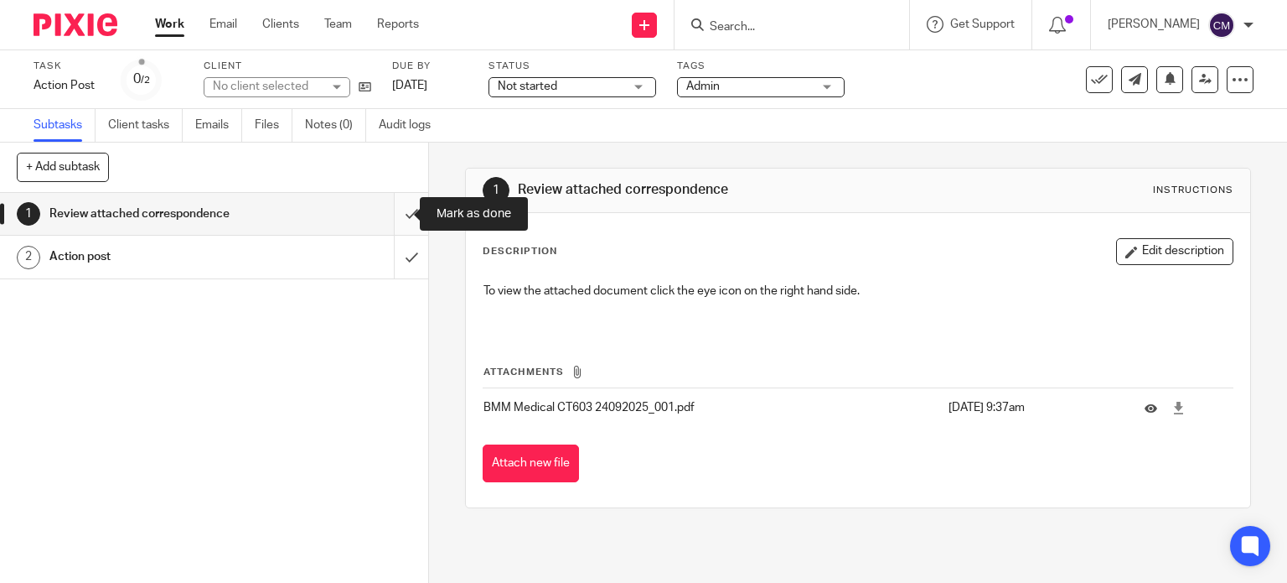
click at [397, 218] on input "submit" at bounding box center [214, 214] width 428 height 42
click at [398, 210] on input "submit" at bounding box center [214, 214] width 428 height 42
click at [386, 213] on input "submit" at bounding box center [214, 214] width 428 height 42
click at [391, 219] on input "submit" at bounding box center [214, 214] width 428 height 42
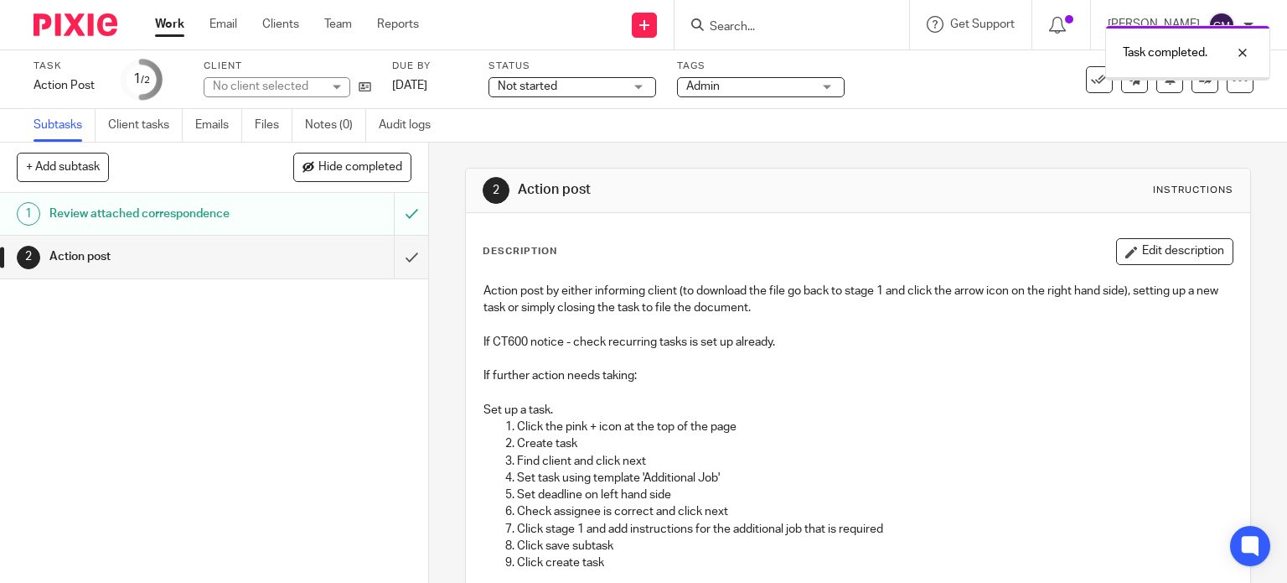
click at [390, 254] on input "submit" at bounding box center [214, 257] width 428 height 42
